Goal: Task Accomplishment & Management: Manage account settings

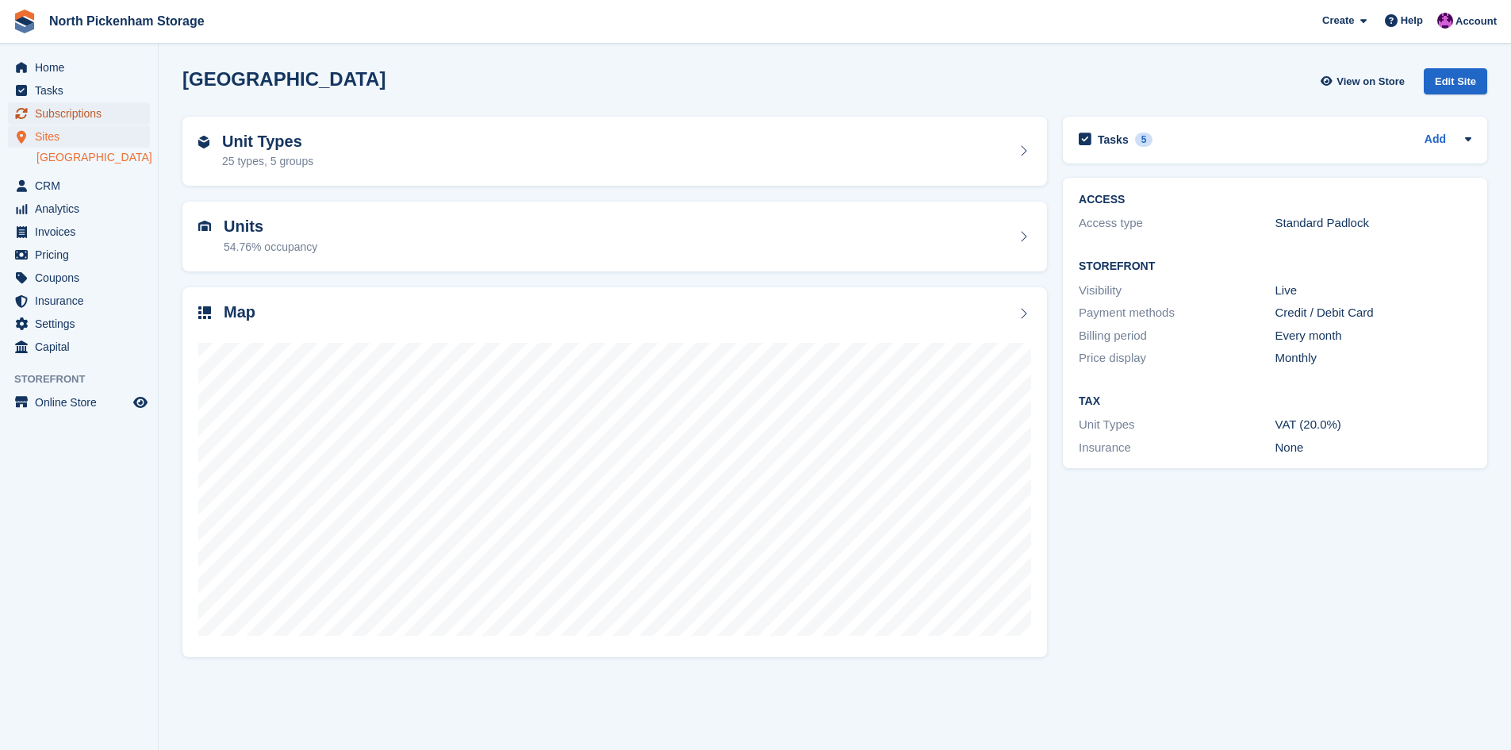
click at [17, 114] on icon "menu" at bounding box center [22, 113] width 12 height 11
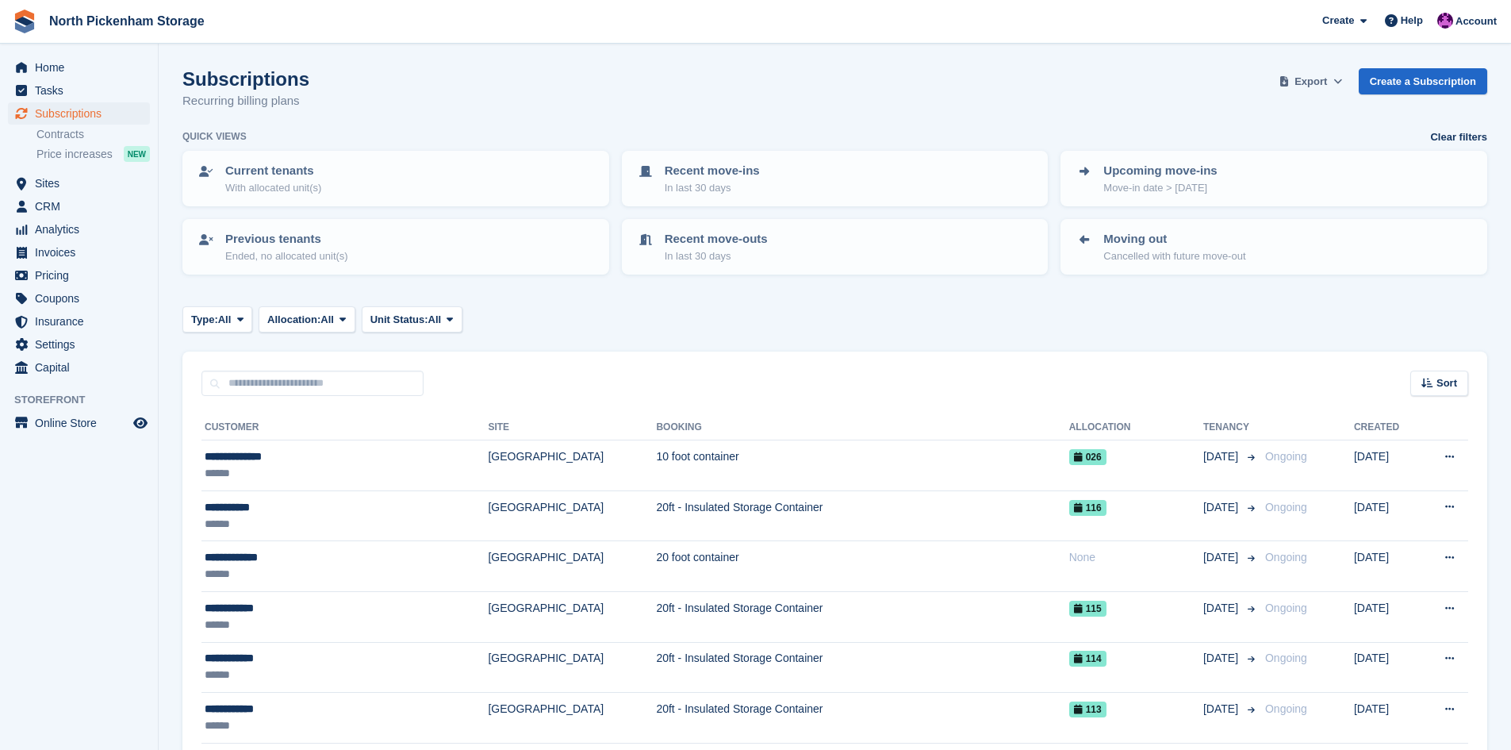
click at [1304, 78] on span "Export" at bounding box center [1311, 82] width 33 height 16
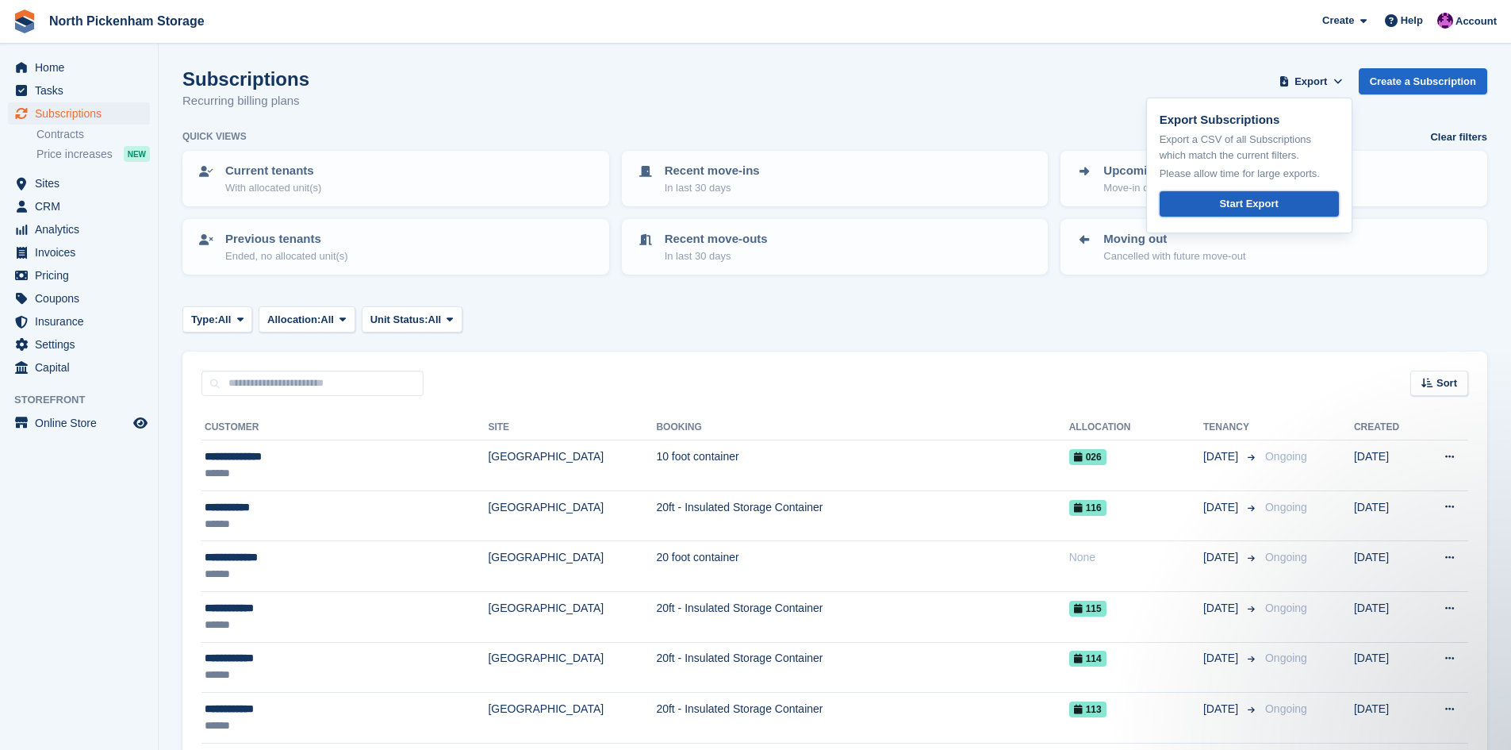
click at [1235, 199] on div "Start Export" at bounding box center [1248, 204] width 59 height 16
click at [27, 69] on span "menu" at bounding box center [21, 67] width 19 height 19
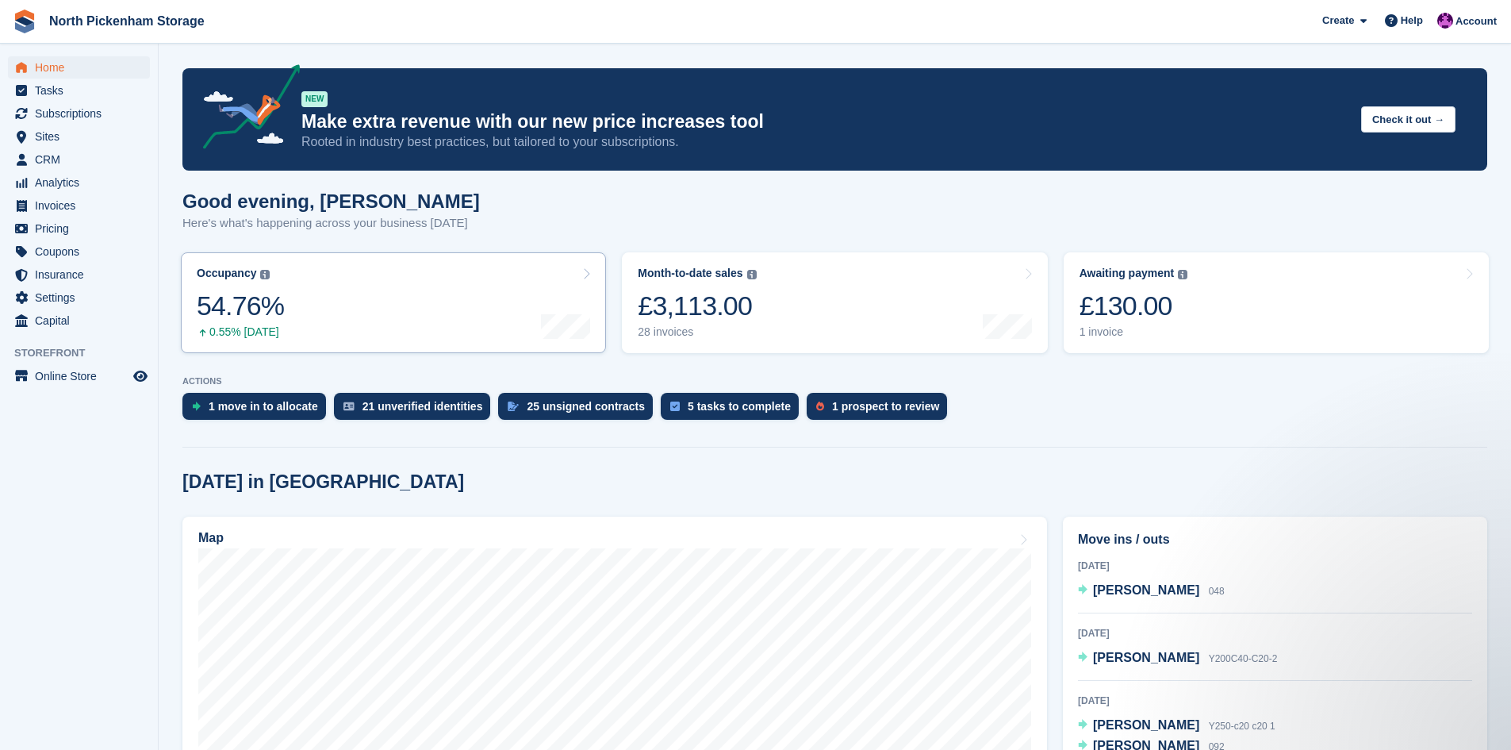
click at [544, 309] on div at bounding box center [565, 303] width 49 height 72
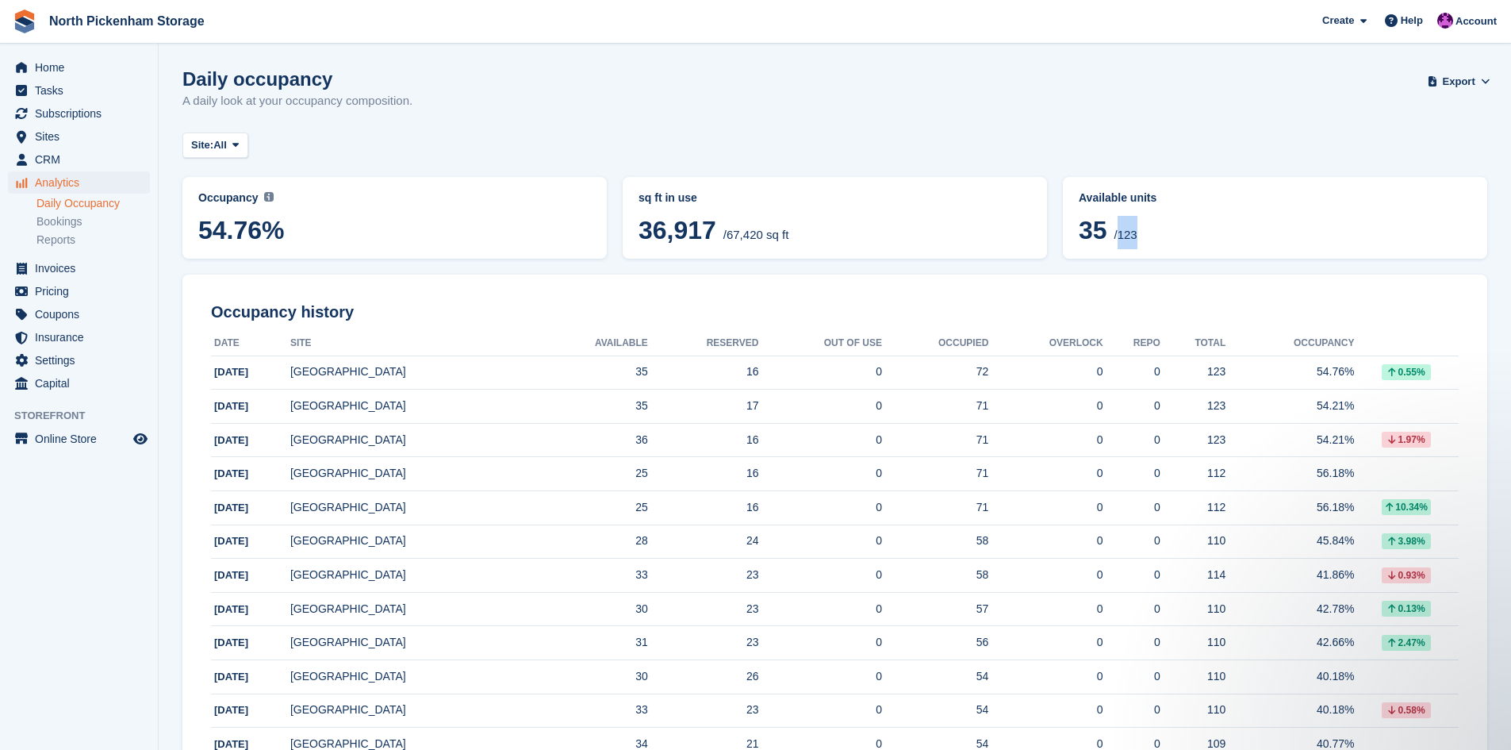
drag, startPoint x: 1119, startPoint y: 240, endPoint x: 1145, endPoint y: 240, distance: 26.2
click at [1145, 240] on span "35 /123" at bounding box center [1275, 232] width 393 height 33
click at [1155, 238] on span "35 /123" at bounding box center [1275, 232] width 393 height 33
click at [1151, 237] on span "35 /123" at bounding box center [1275, 232] width 393 height 33
drag, startPoint x: 1122, startPoint y: 238, endPoint x: 1137, endPoint y: 237, distance: 15.1
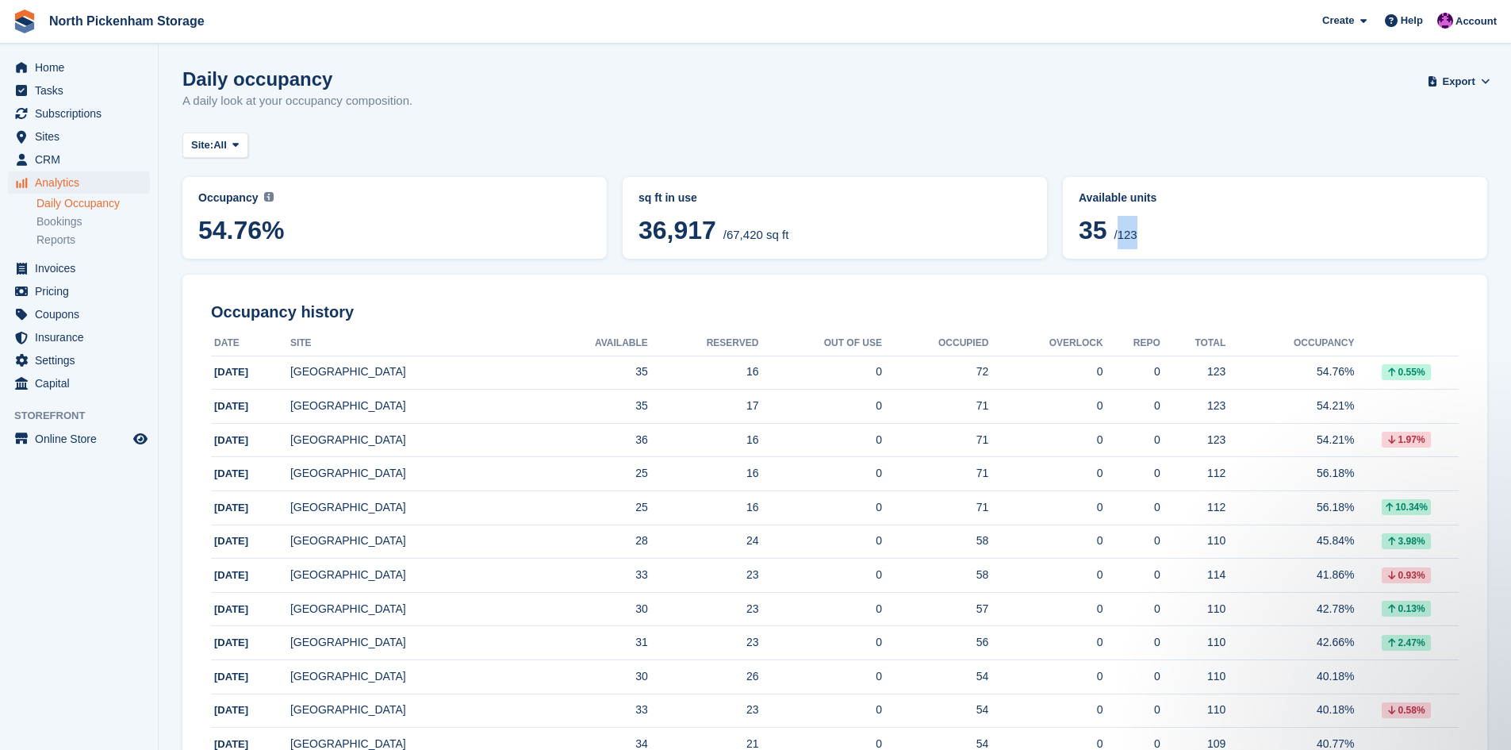
click at [1137, 237] on span "/123" at bounding box center [1125, 234] width 23 height 13
click at [1173, 244] on span "35 /123" at bounding box center [1275, 232] width 393 height 33
click at [45, 60] on span "Home" at bounding box center [82, 67] width 95 height 22
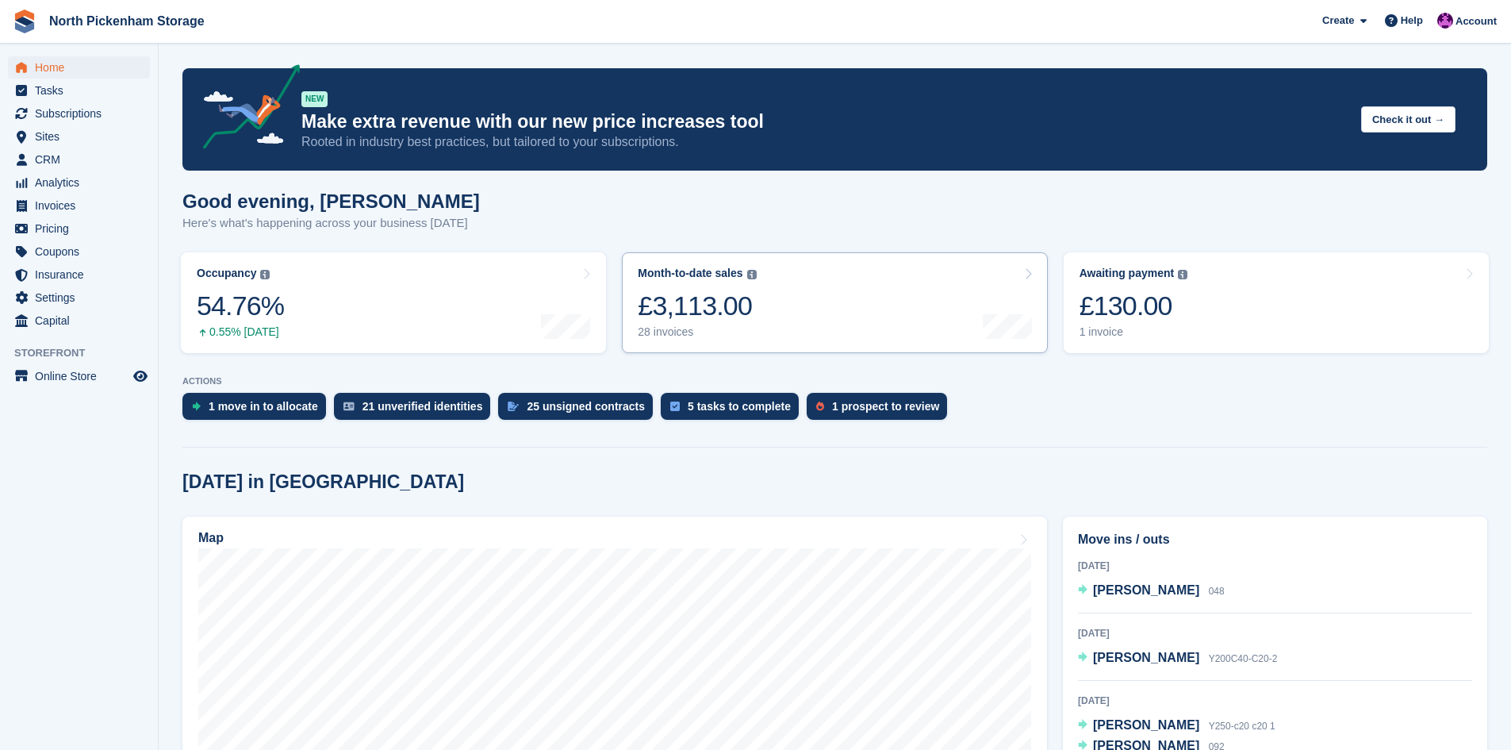
click at [823, 304] on link "Month-to-date sales The sum of all finalised invoices generated this month to d…" at bounding box center [834, 302] width 425 height 101
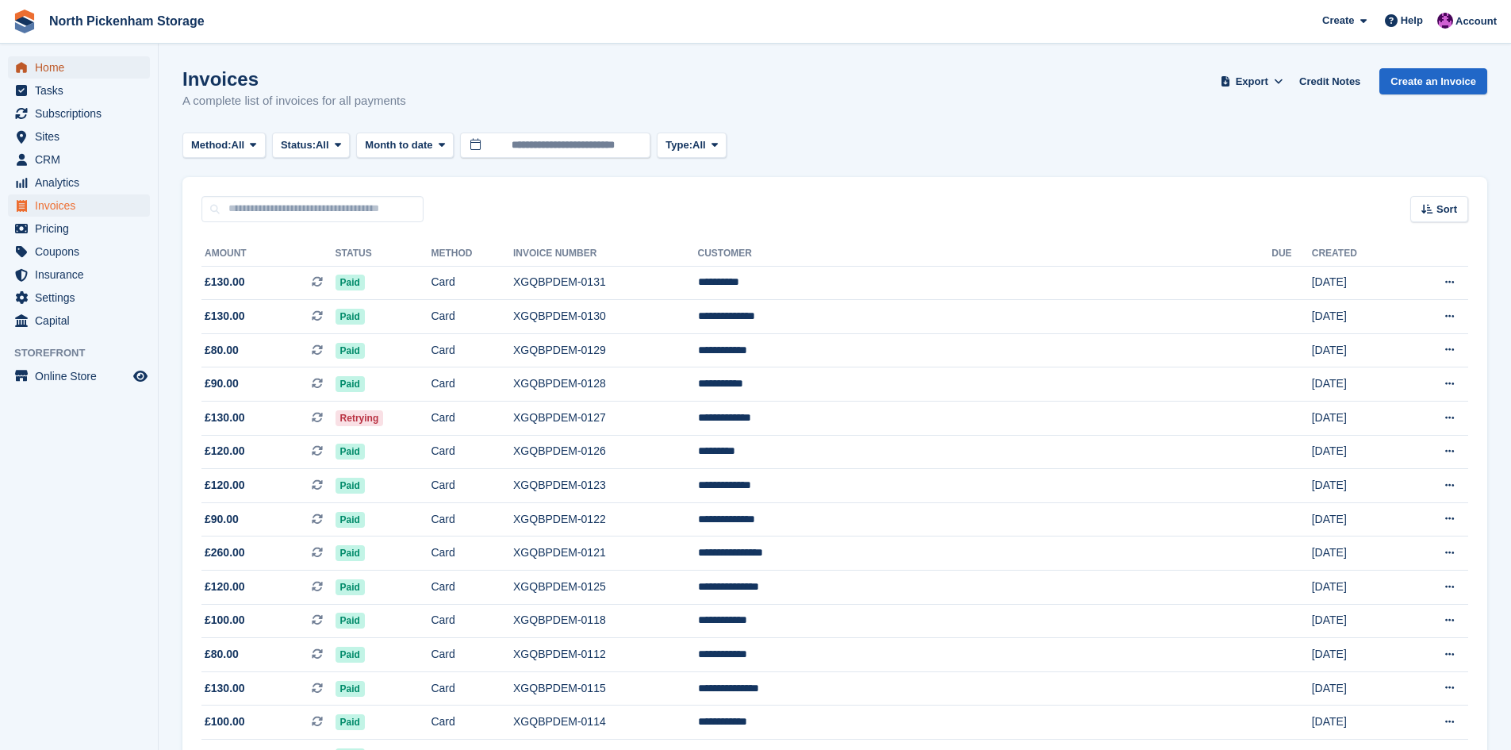
click at [51, 71] on span "Home" at bounding box center [82, 67] width 95 height 22
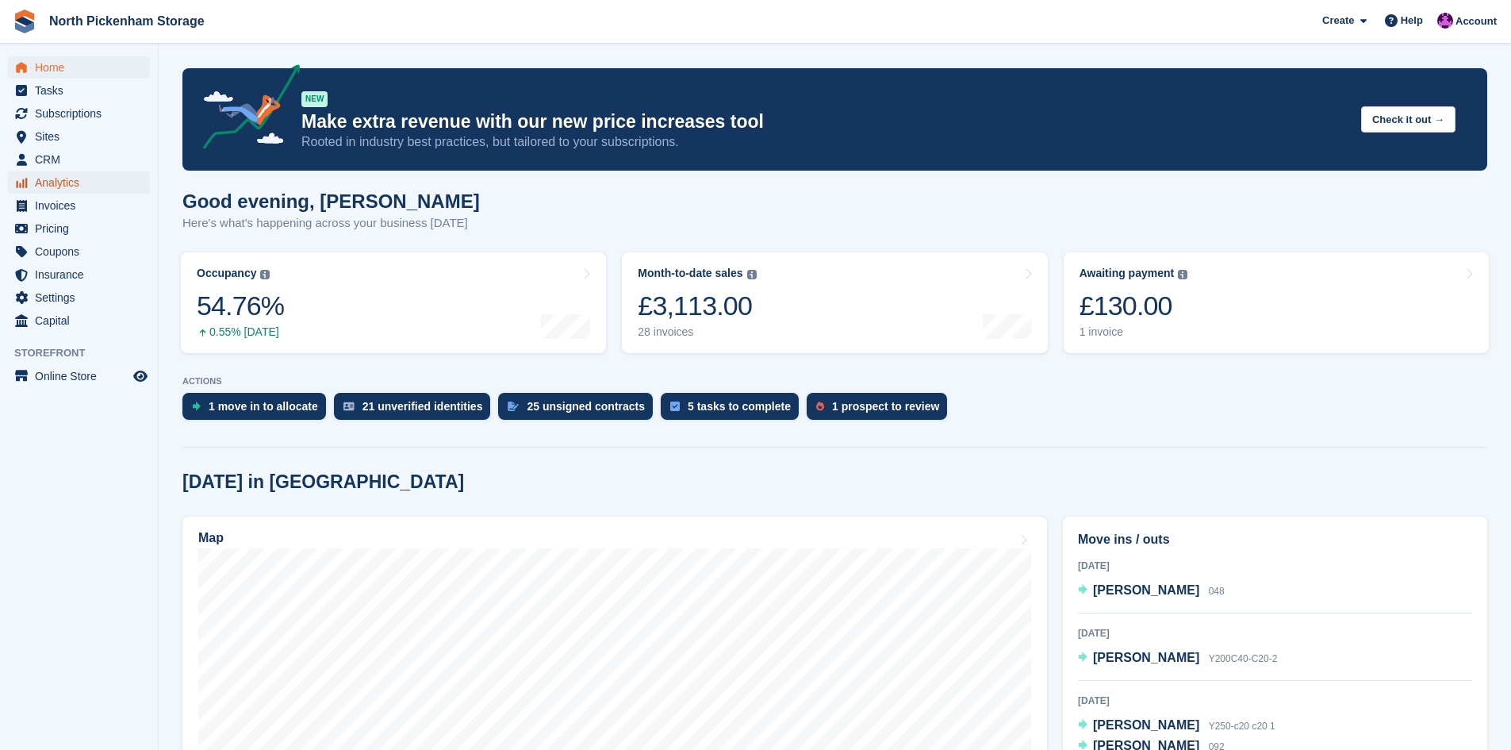
click at [52, 189] on span "Analytics" at bounding box center [82, 182] width 95 height 22
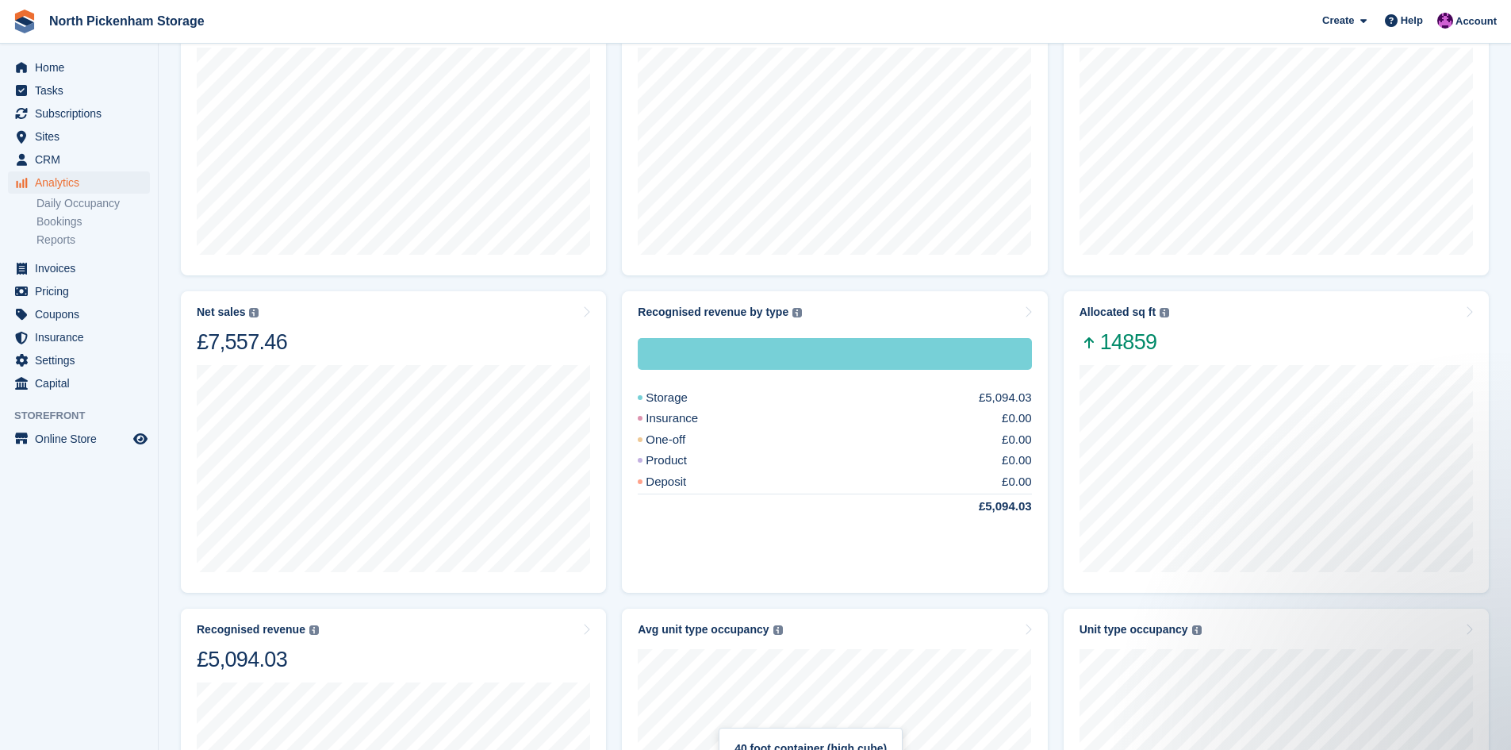
scroll to position [261, 0]
